Goal: Task Accomplishment & Management: Use online tool/utility

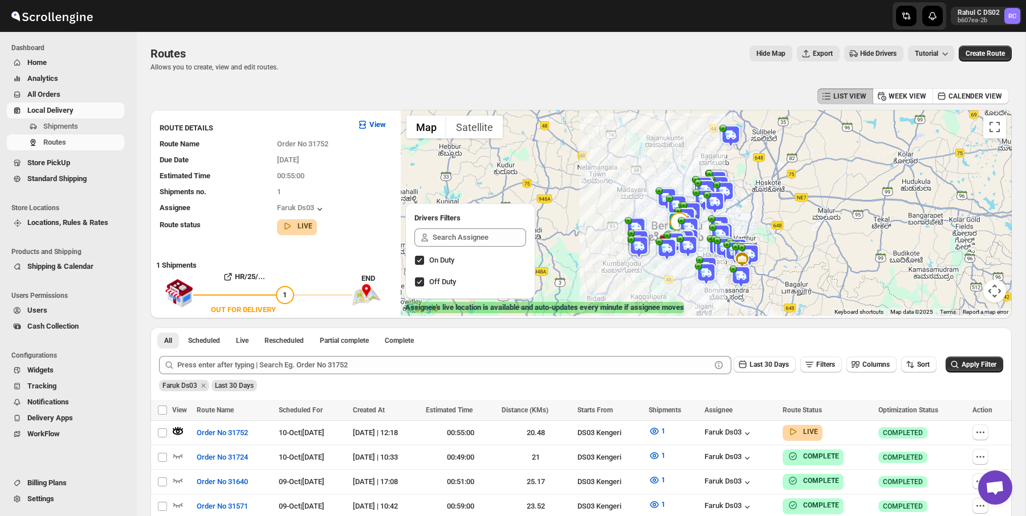
click at [689, 226] on img at bounding box center [689, 228] width 23 height 23
click at [636, 249] on img at bounding box center [638, 247] width 23 height 23
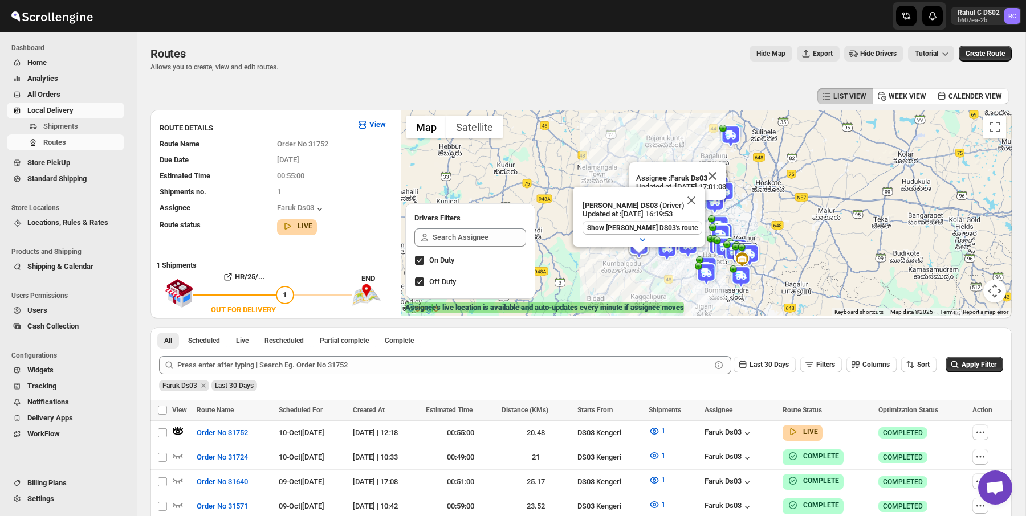
click at [721, 236] on img at bounding box center [722, 246] width 23 height 23
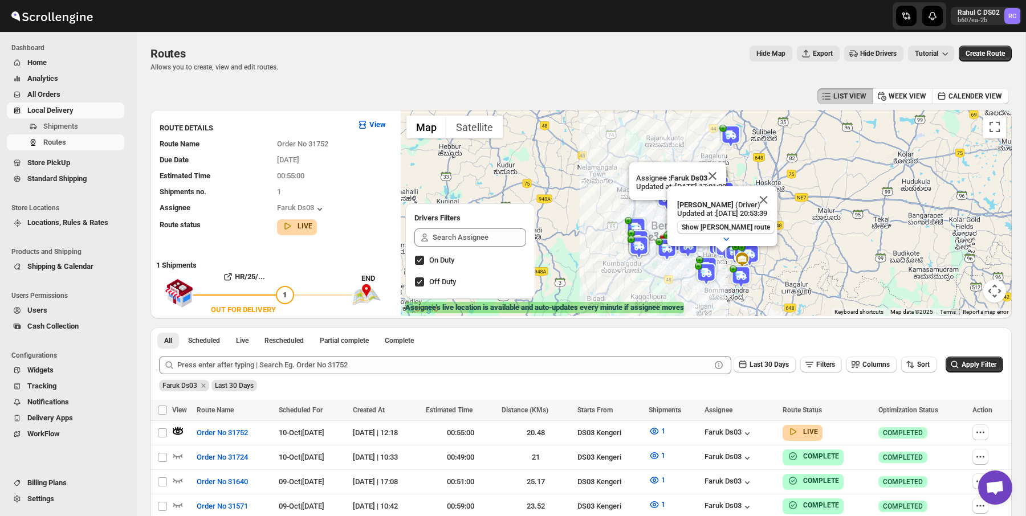
click at [702, 271] on img at bounding box center [706, 274] width 23 height 23
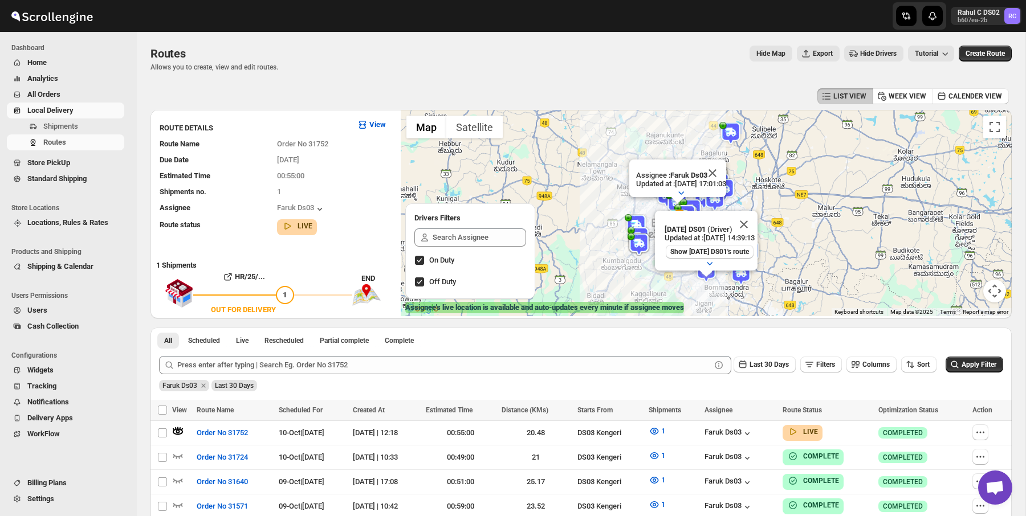
click at [631, 76] on div "Routes. This page is ready Routes Allows you to create, view and edit routes. H…" at bounding box center [580, 59] width 861 height 54
click at [727, 139] on img at bounding box center [730, 133] width 23 height 23
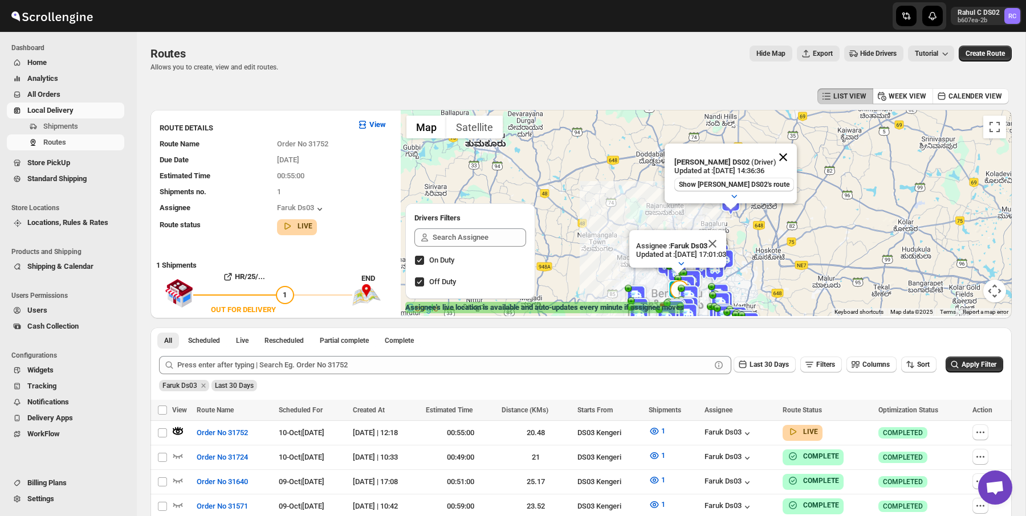
click at [779, 153] on button "Close" at bounding box center [782, 157] width 27 height 27
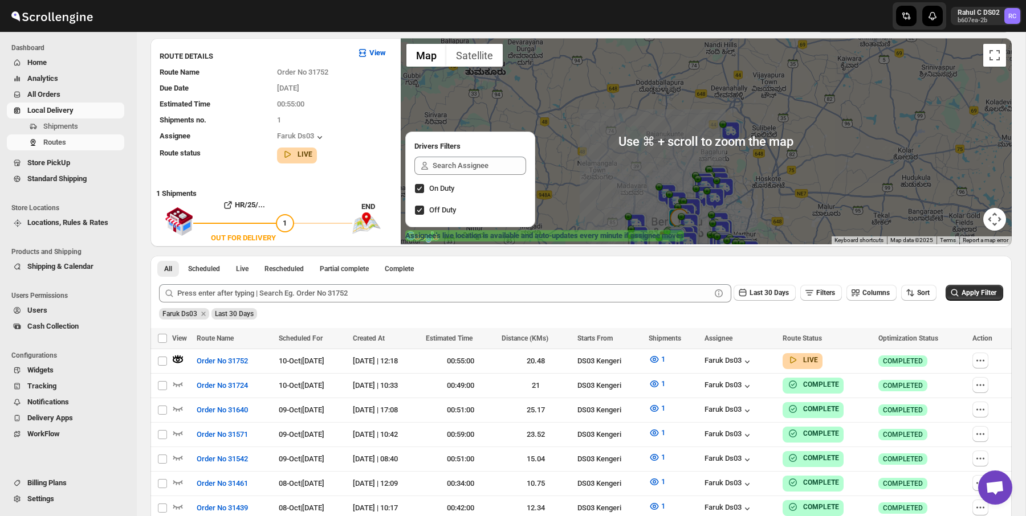
scroll to position [73, 0]
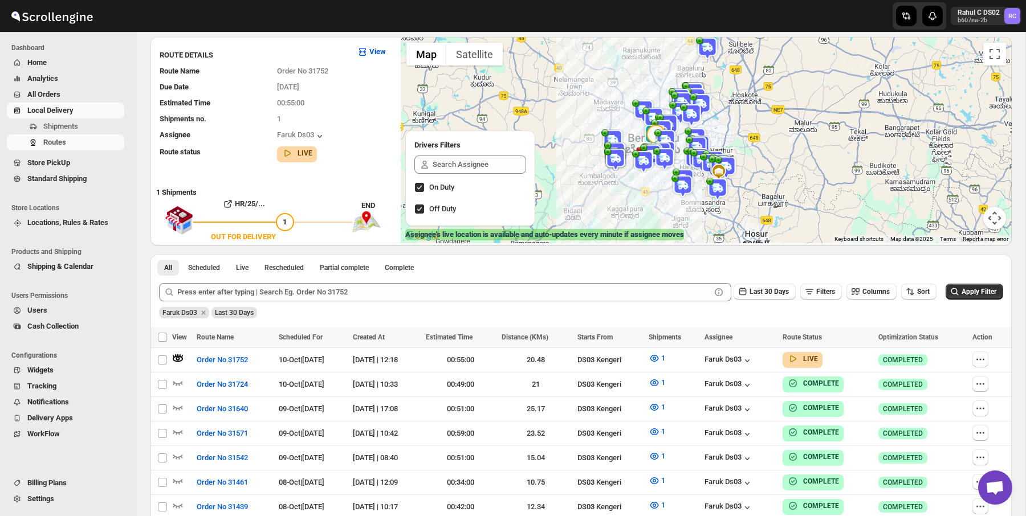
drag, startPoint x: 784, startPoint y: 179, endPoint x: 760, endPoint y: 93, distance: 88.9
click at [760, 93] on div at bounding box center [706, 140] width 611 height 206
click at [700, 152] on img at bounding box center [702, 159] width 23 height 23
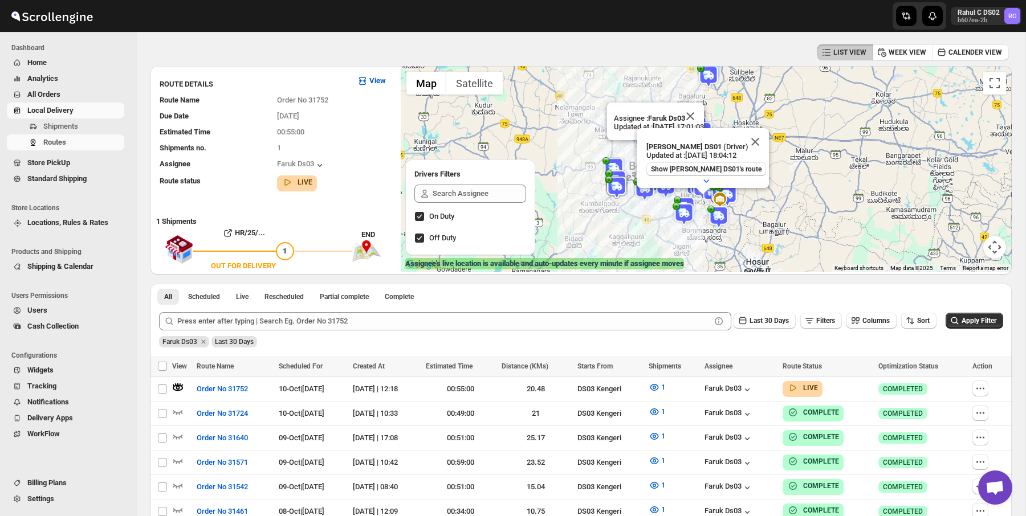
scroll to position [0, 0]
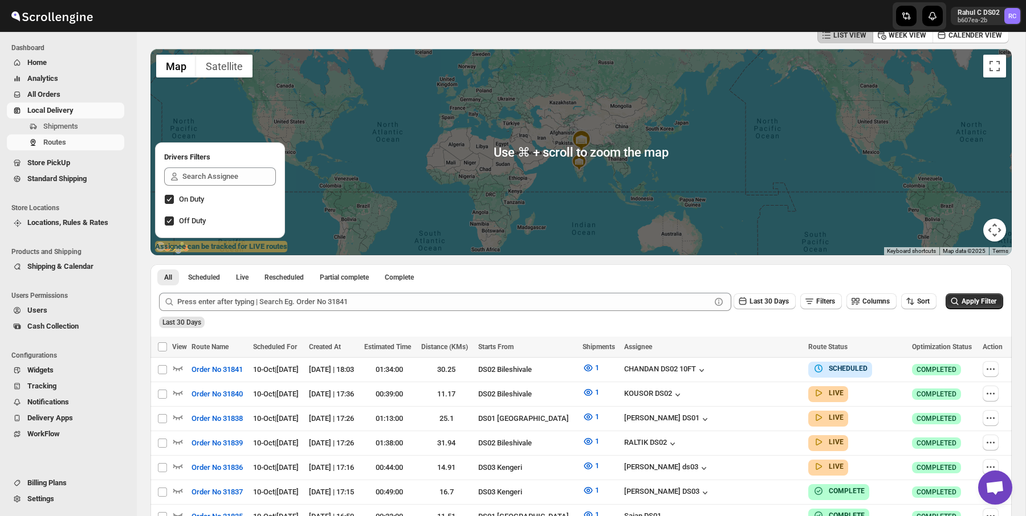
scroll to position [71, 0]
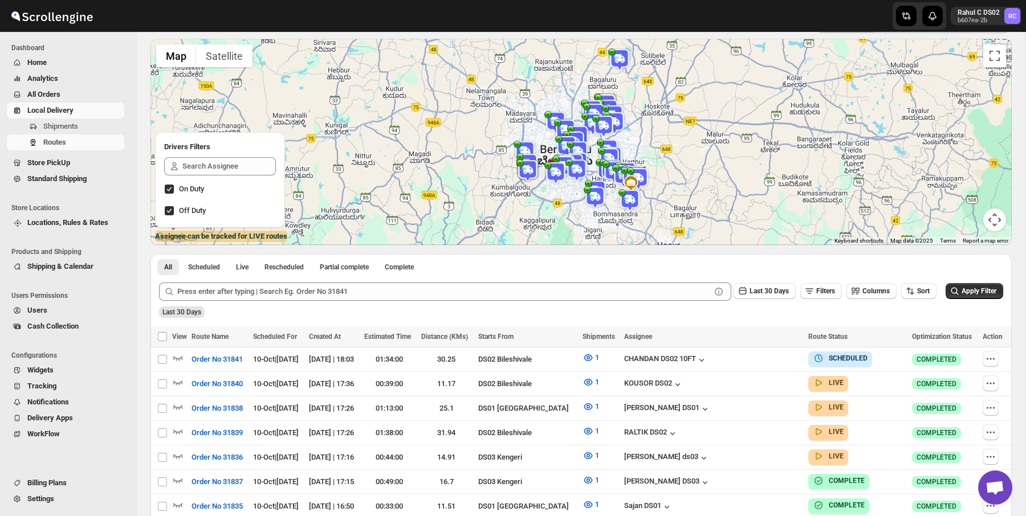
click at [605, 115] on img at bounding box center [614, 123] width 23 height 23
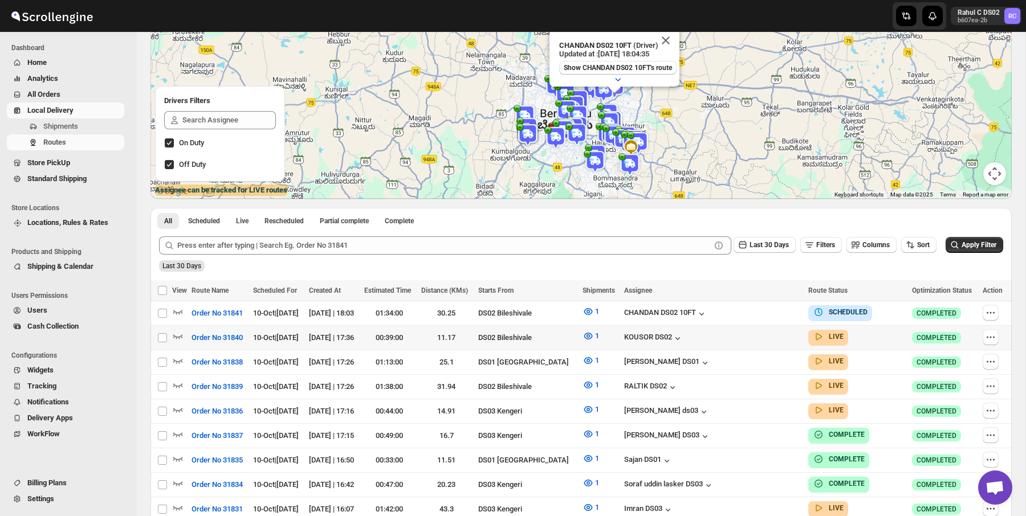
scroll to position [0, 0]
